Goal: Task Accomplishment & Management: Manage account settings

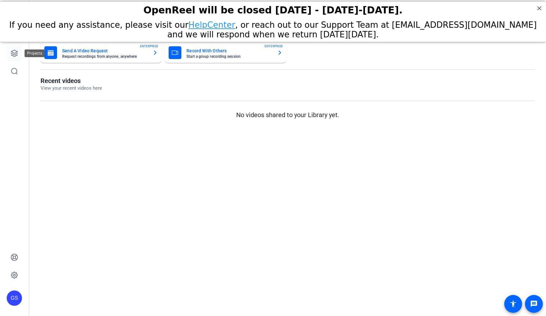
click at [11, 54] on icon at bounding box center [15, 53] width 8 height 8
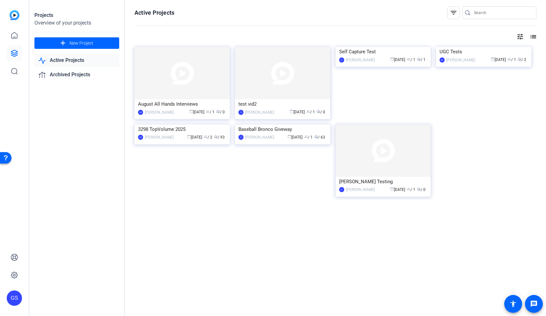
click at [173, 101] on div "August All Hands Interviews" at bounding box center [182, 104] width 88 height 10
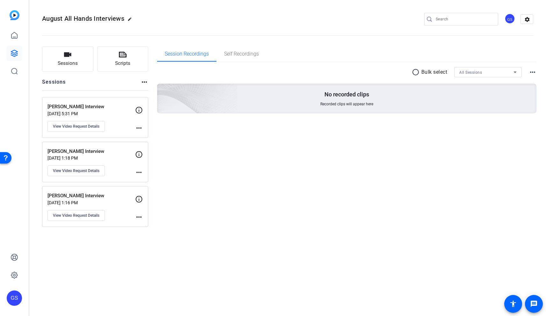
click at [139, 128] on mat-icon "more_horiz" at bounding box center [139, 128] width 8 height 8
click at [139, 109] on div at bounding box center [273, 158] width 546 height 316
click at [139, 109] on icon at bounding box center [139, 110] width 8 height 8
click at [90, 108] on p "Matt Demmer Interview" at bounding box center [92, 106] width 88 height 7
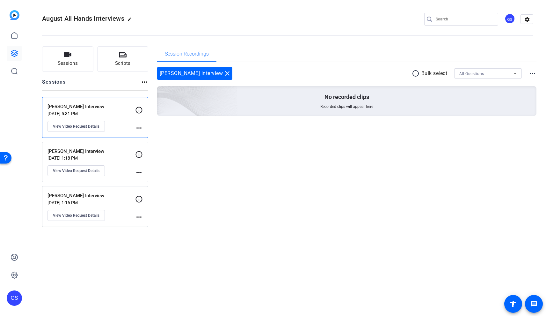
click at [139, 127] on mat-icon "more_horiz" at bounding box center [139, 128] width 8 height 8
click at [123, 125] on div at bounding box center [273, 158] width 546 height 316
click at [89, 129] on button "View Video Request Details" at bounding box center [76, 126] width 57 height 11
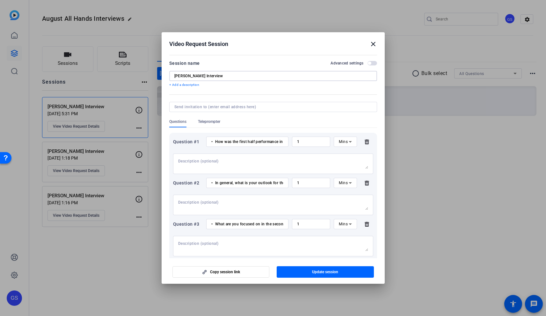
click at [195, 76] on input "Matt Demmer Interview" at bounding box center [273, 75] width 198 height 5
drag, startPoint x: 199, startPoint y: 76, endPoint x: 159, endPoint y: 76, distance: 39.5
click at [159, 76] on div "Video Request Session close Session name Advanced settings Matt Demmer Intervie…" at bounding box center [273, 158] width 546 height 316
type input "[PERSON_NAME] Interview"
click at [309, 270] on span "button" at bounding box center [325, 271] width 97 height 15
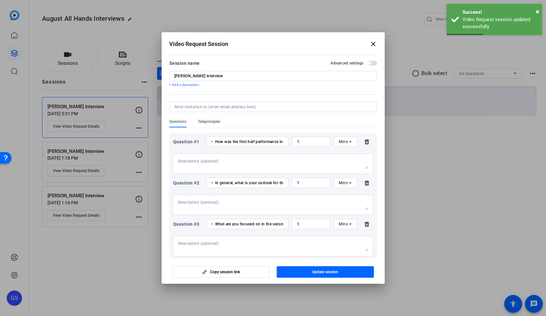
click at [374, 43] on mat-icon "close" at bounding box center [374, 44] width 8 height 8
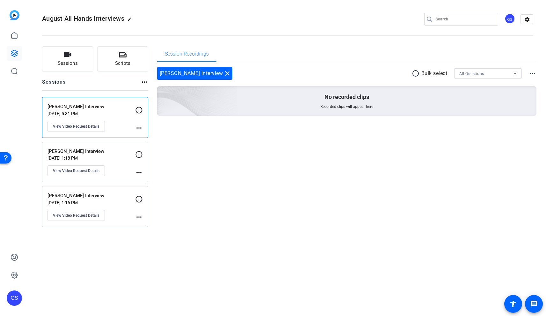
click at [76, 148] on p "[PERSON_NAME] Interview" at bounding box center [92, 151] width 88 height 7
click at [77, 195] on p "[PERSON_NAME] Interview" at bounding box center [92, 195] width 88 height 7
click at [72, 104] on p "[PERSON_NAME] Interview" at bounding box center [92, 106] width 88 height 7
click at [525, 19] on mat-icon "settings" at bounding box center [527, 20] width 13 height 10
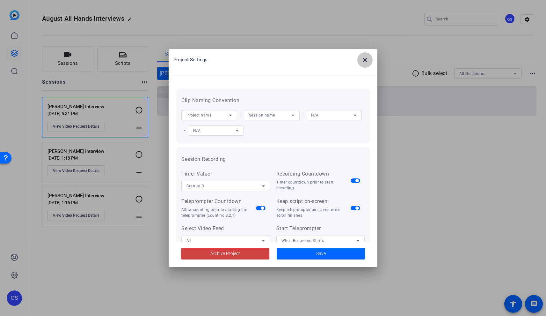
click at [366, 60] on mat-icon "close" at bounding box center [365, 60] width 8 height 8
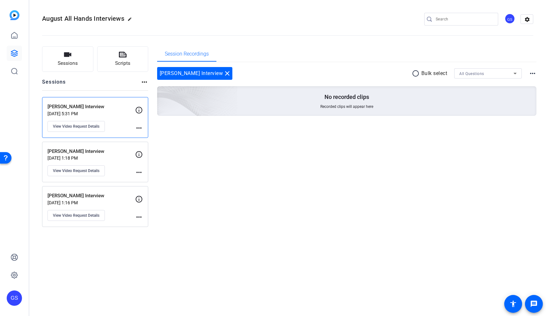
click at [510, 18] on div "GS" at bounding box center [510, 18] width 11 height 11
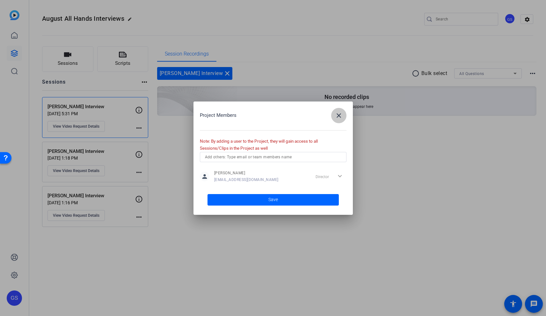
click at [340, 115] on mat-icon "close" at bounding box center [339, 116] width 8 height 8
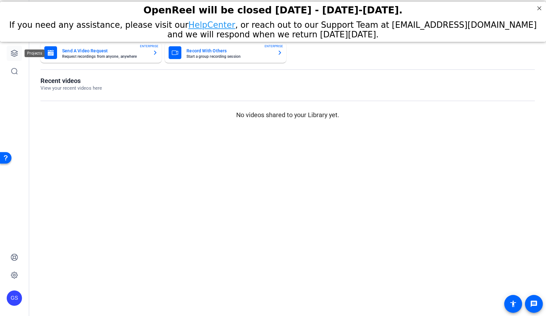
click at [11, 53] on icon at bounding box center [14, 53] width 6 height 6
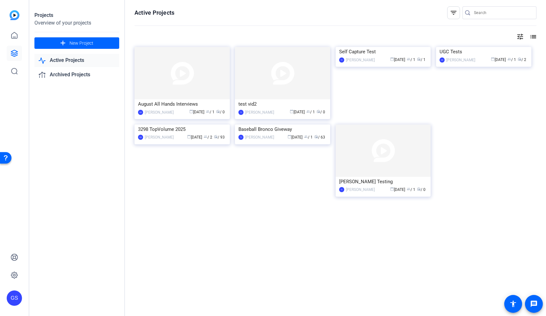
click at [165, 105] on div "August All Hands Interviews" at bounding box center [182, 104] width 88 height 10
